Goal: Transaction & Acquisition: Purchase product/service

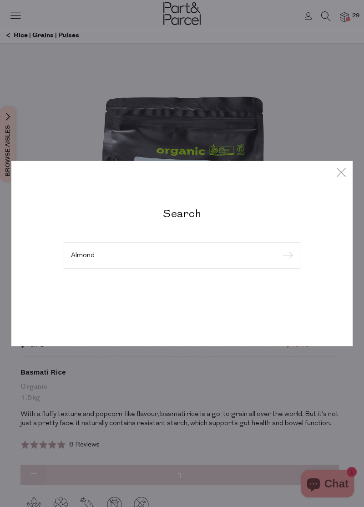
type input "Almond"
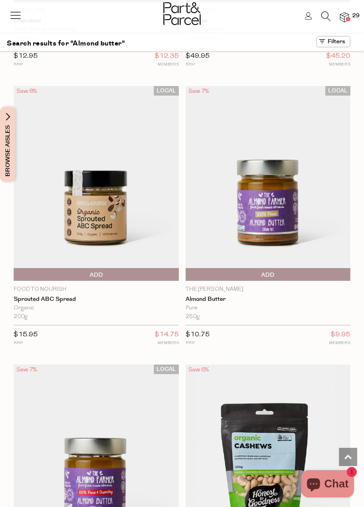
scroll to position [1060, 0]
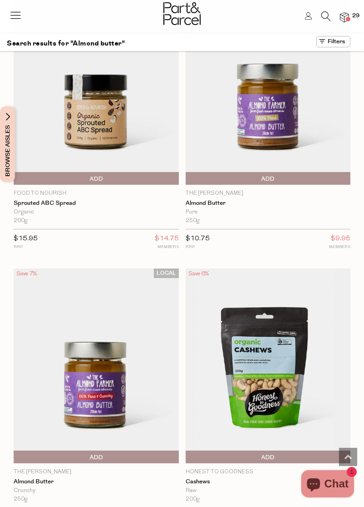
click at [125, 367] on img at bounding box center [96, 366] width 165 height 195
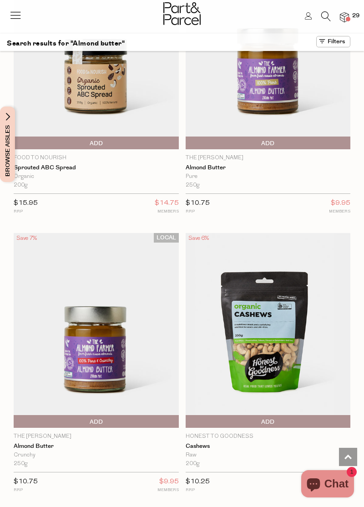
scroll to position [1199, 0]
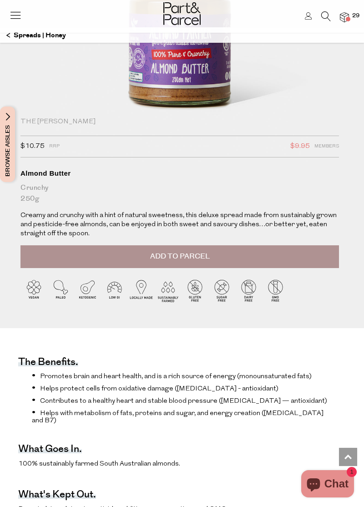
scroll to position [200, 0]
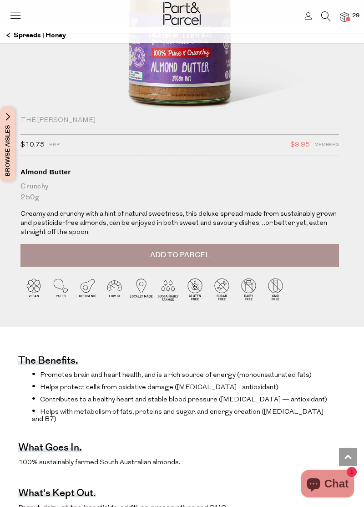
click at [321, 259] on button "Add to Parcel" at bounding box center [179, 255] width 319 height 23
